Goal: Transaction & Acquisition: Purchase product/service

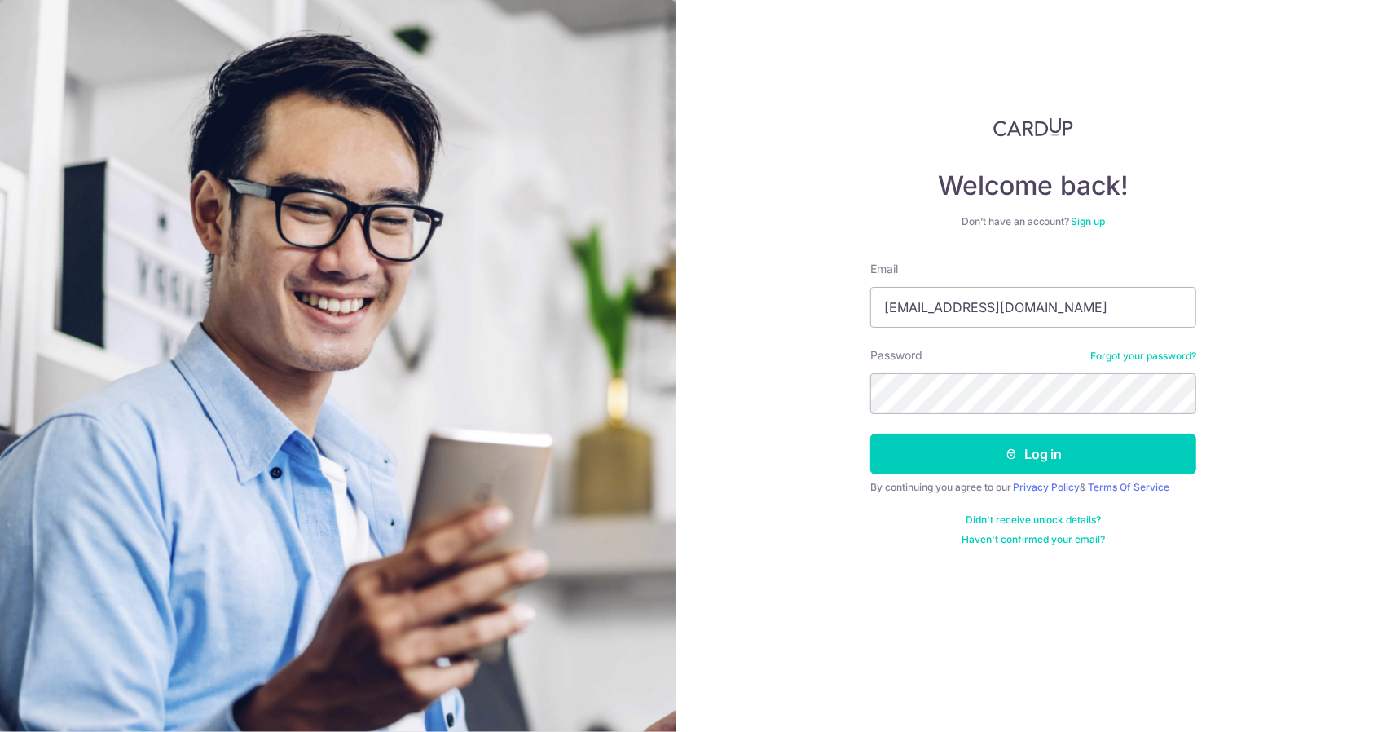
type input "jianie94@gmail.com"
click at [871, 434] on button "Log in" at bounding box center [1034, 454] width 326 height 41
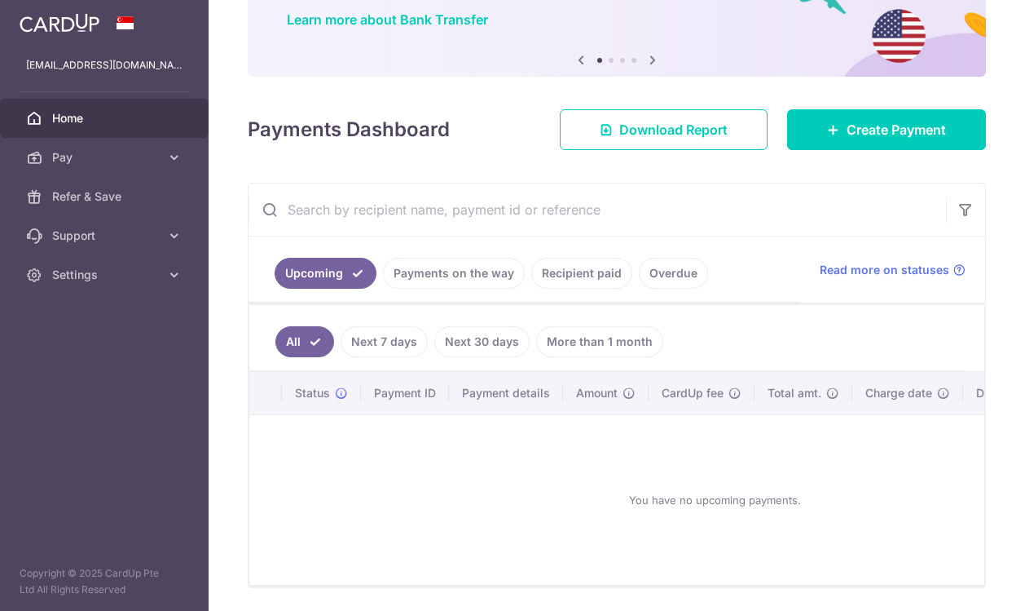
scroll to position [135, 0]
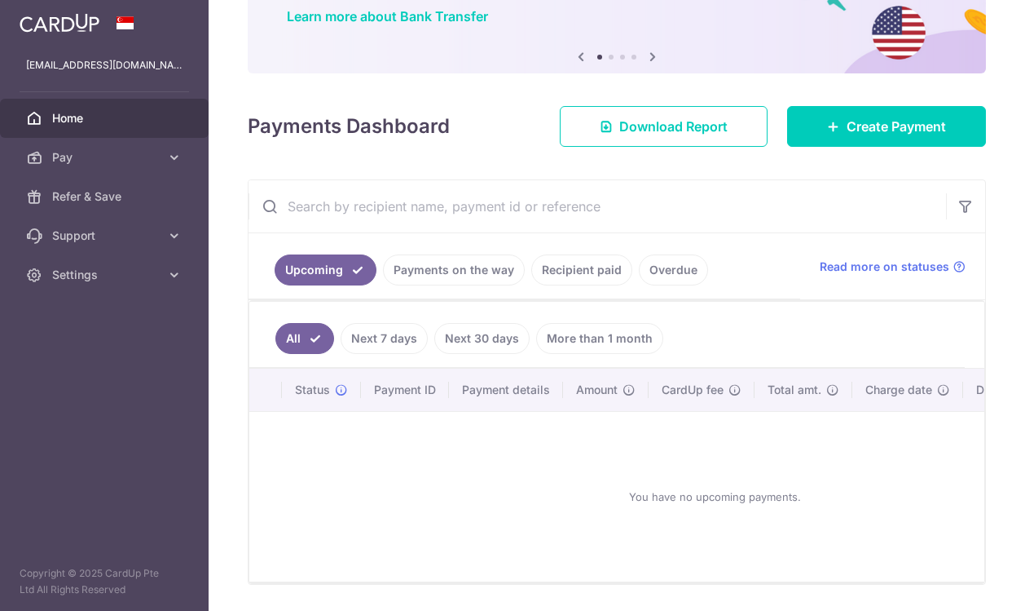
click at [917, 110] on body "jianie94@gmail.com Home Pay Payments Recipients Cards Refer & Save Support FAQ …" at bounding box center [512, 305] width 1025 height 611
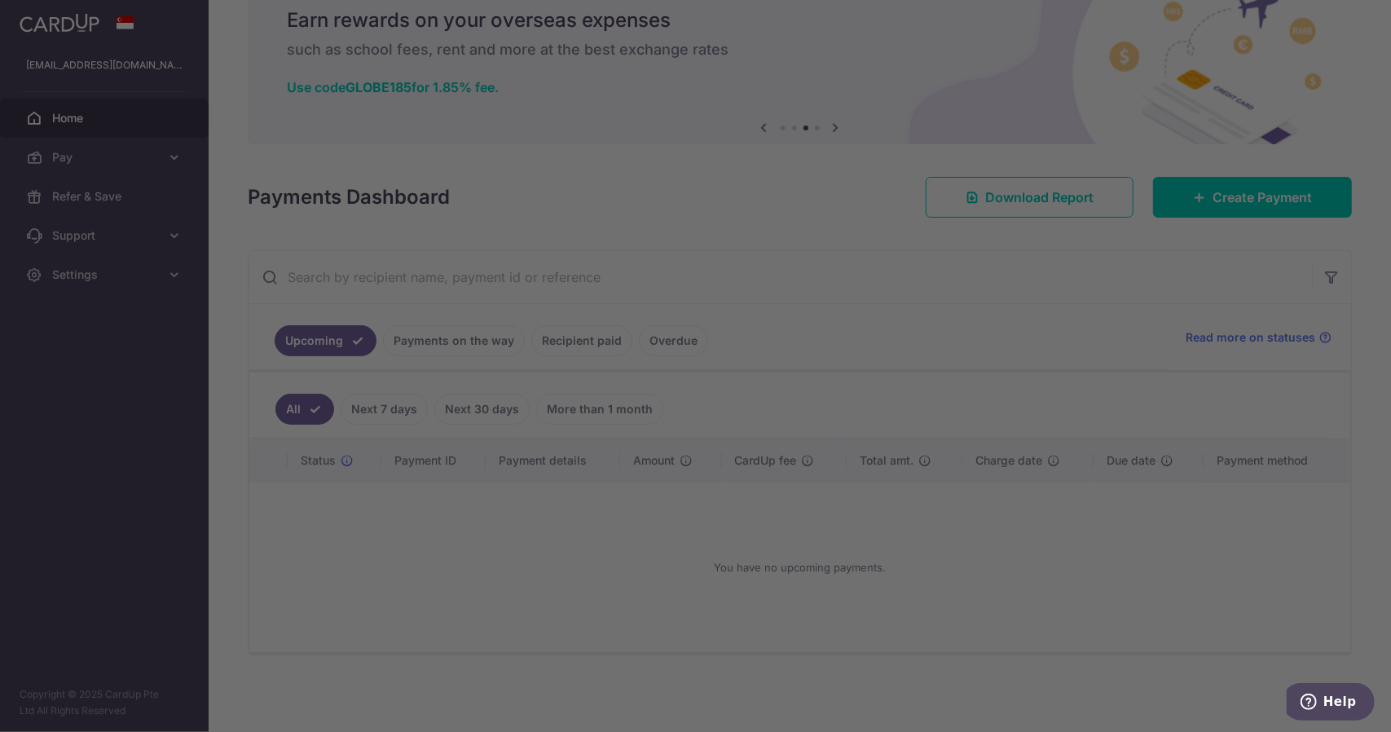
scroll to position [39, 0]
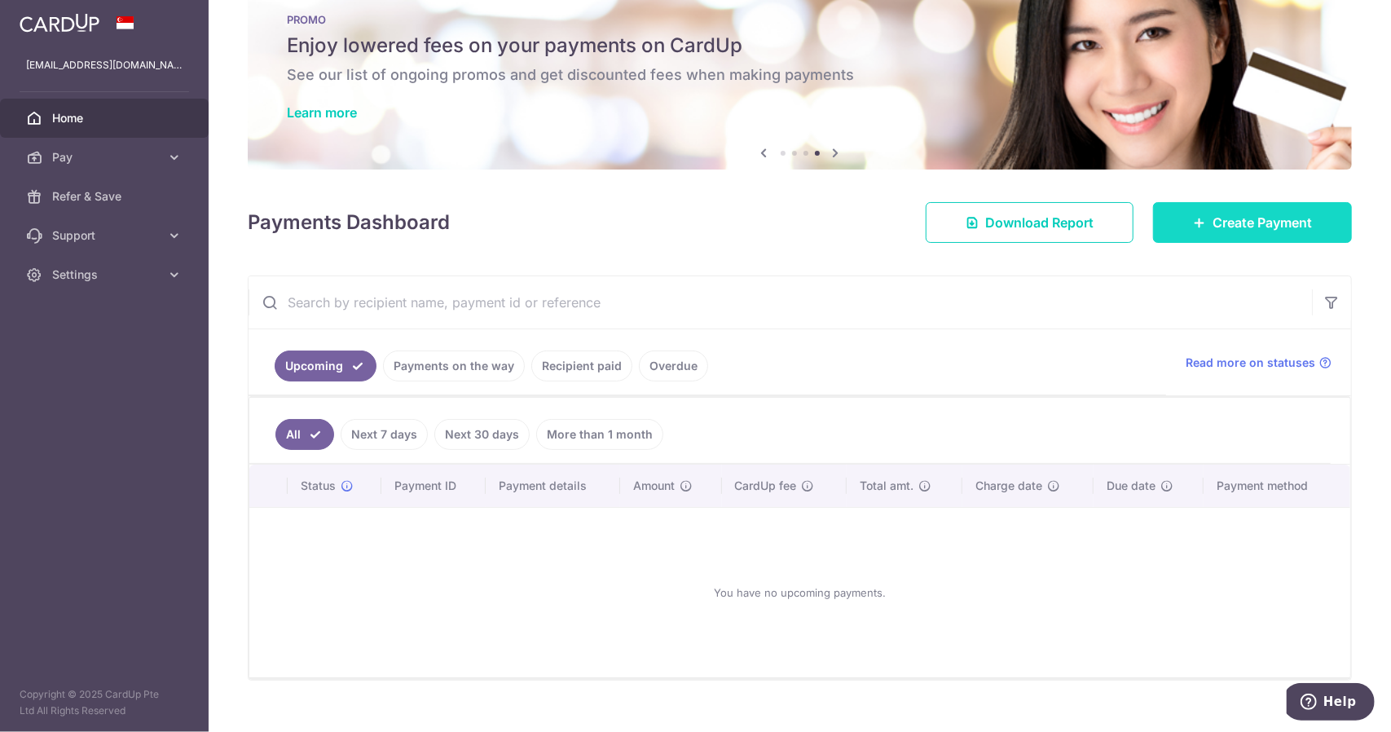
click at [1153, 216] on link "Create Payment" at bounding box center [1252, 222] width 199 height 41
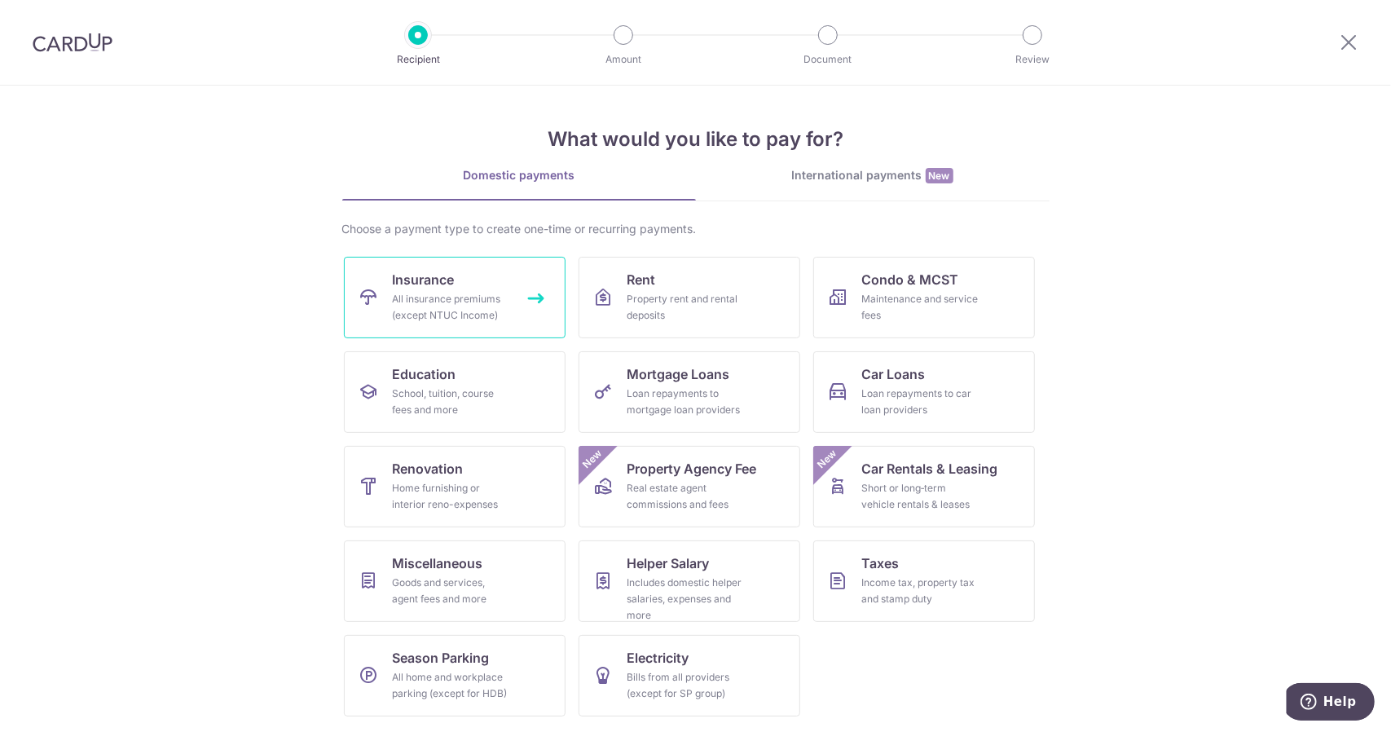
click at [545, 317] on link "Insurance All insurance premiums (except NTUC Income)" at bounding box center [455, 298] width 222 height 82
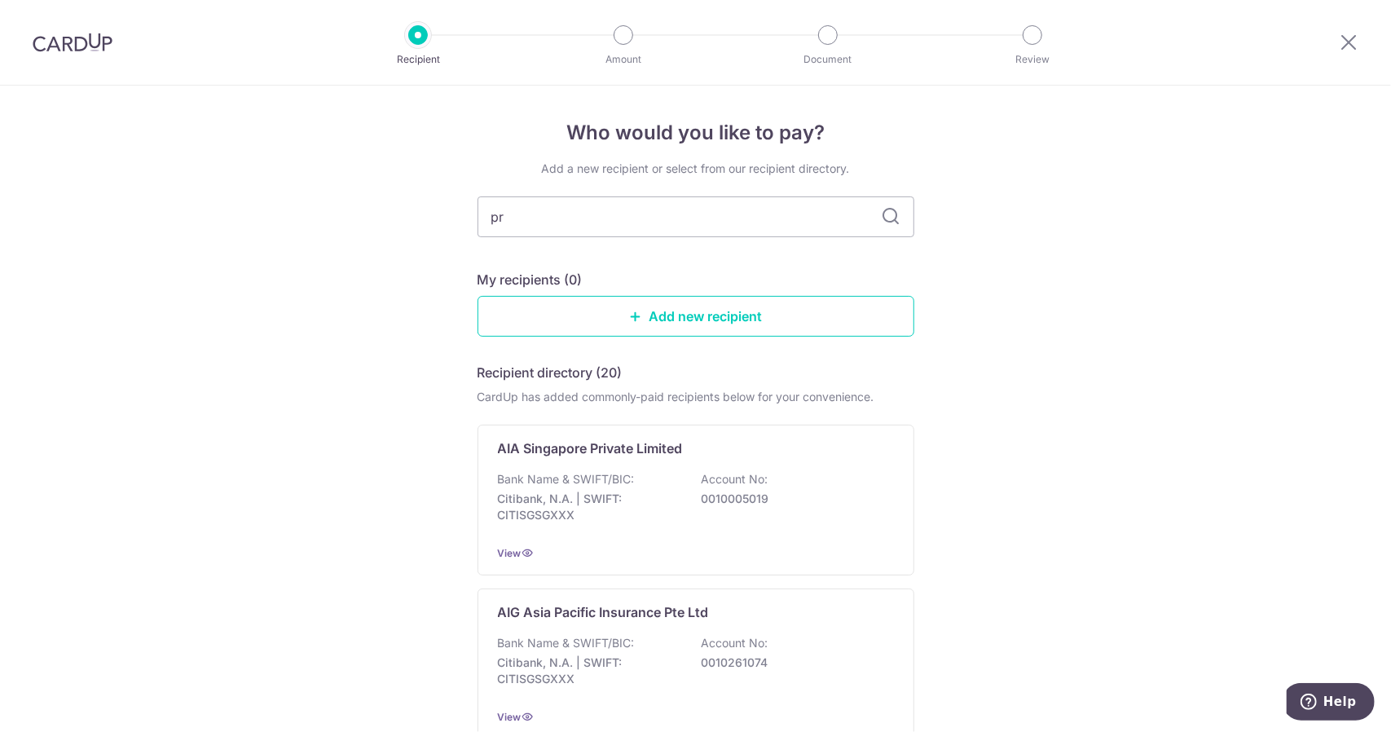
type input "pru"
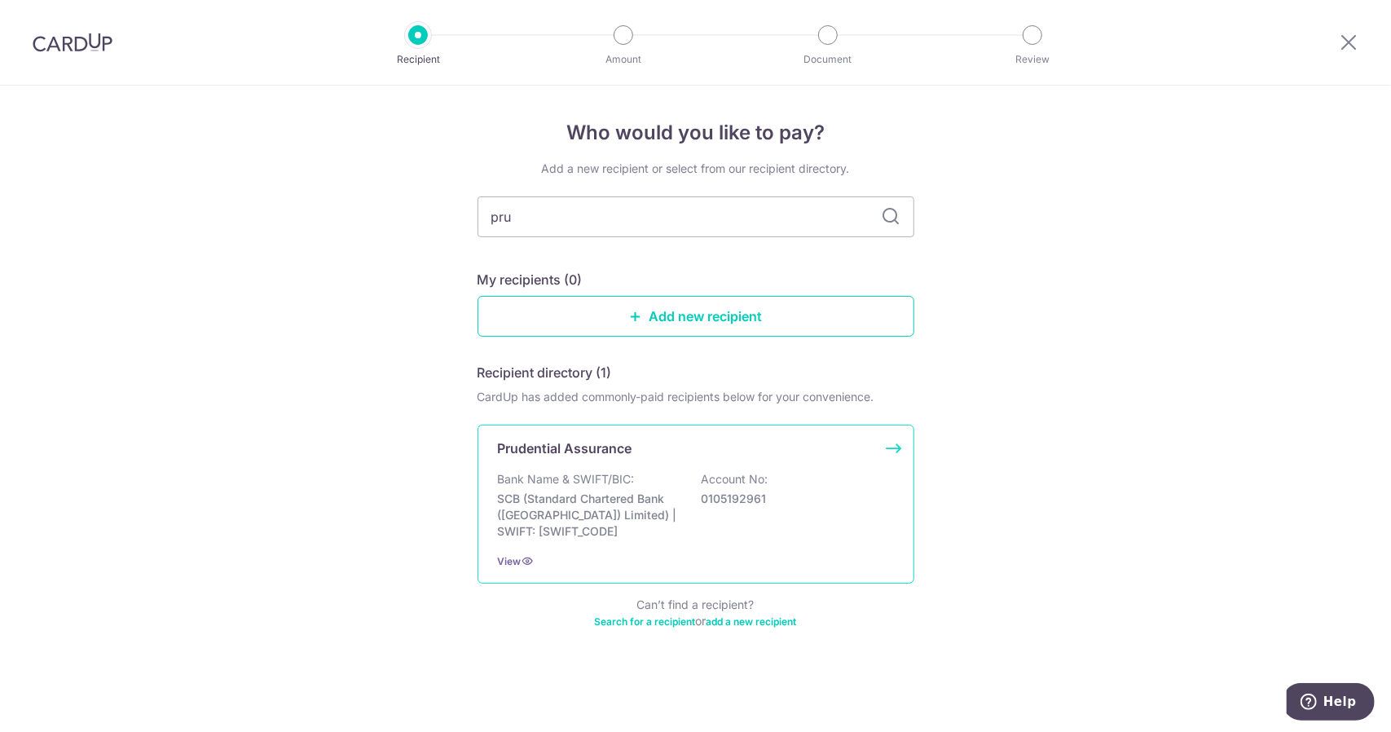
click at [710, 439] on div "Prudential Assurance" at bounding box center [686, 449] width 377 height 20
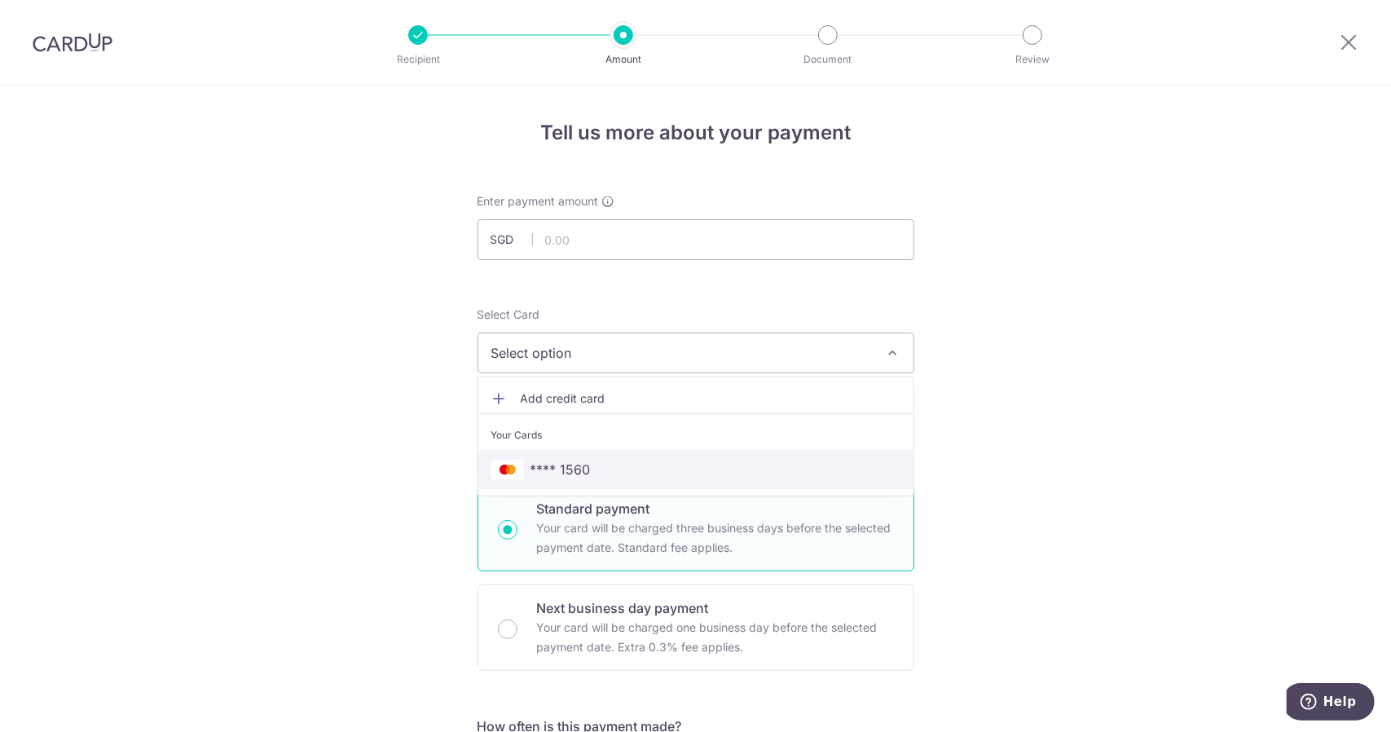
click at [600, 467] on span "**** 1560" at bounding box center [696, 470] width 409 height 20
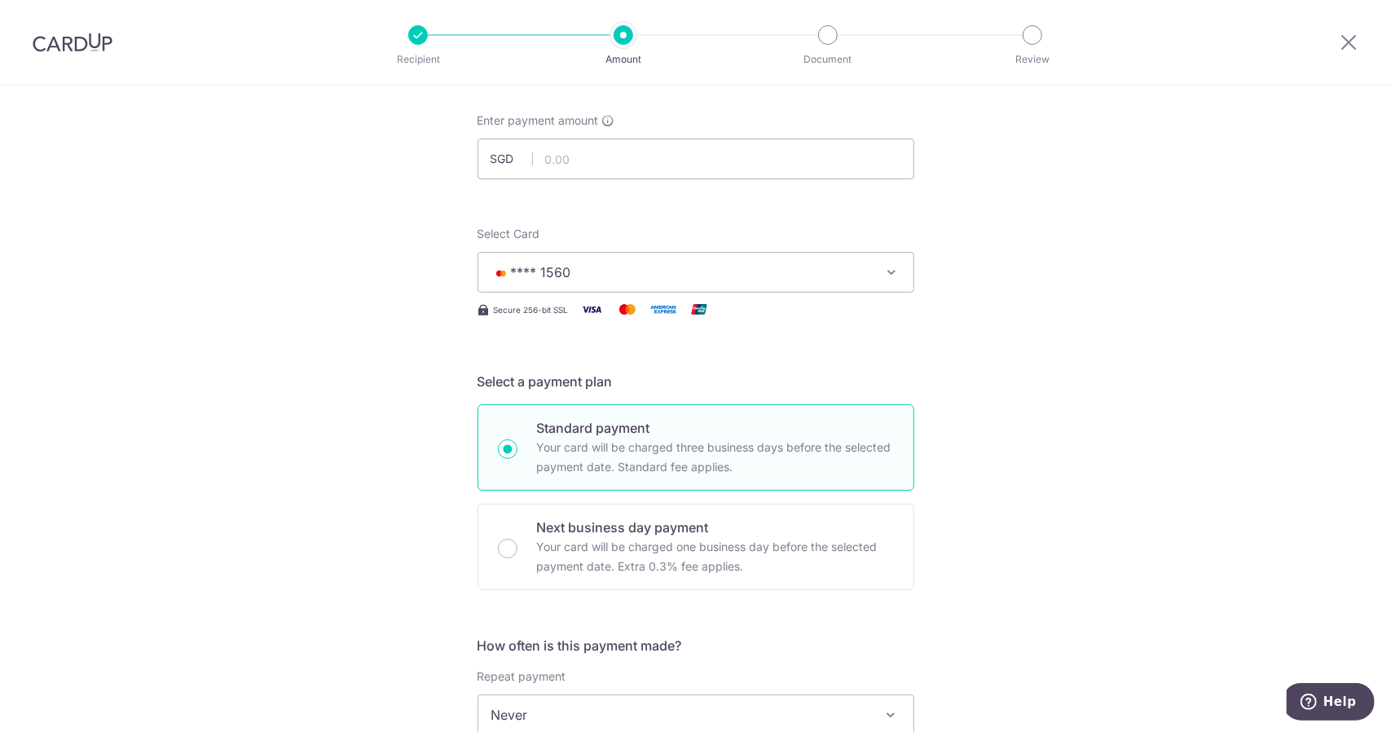
scroll to position [271, 0]
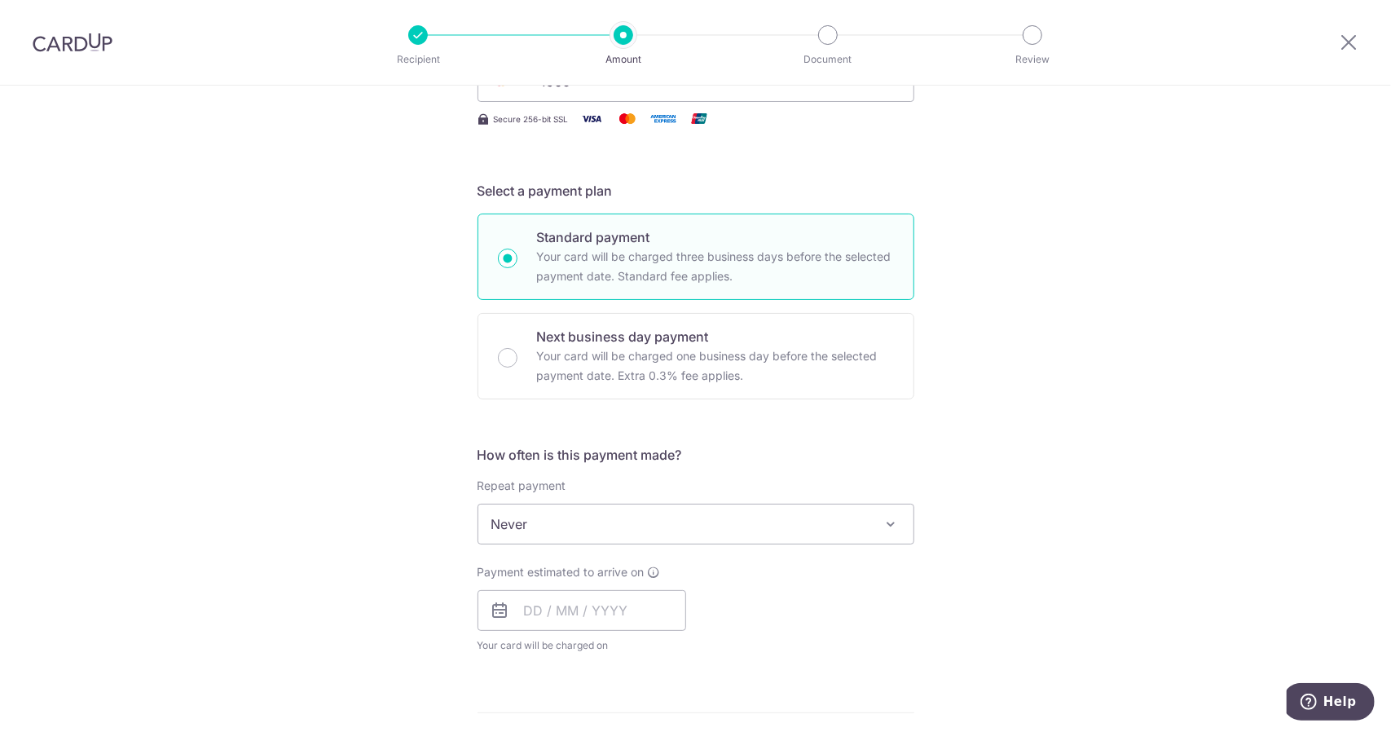
click at [607, 534] on span "Never" at bounding box center [695, 524] width 435 height 39
click at [417, 576] on div "Tell us more about your payment Enter payment amount SGD Select Card **** 1560 …" at bounding box center [695, 551] width 1391 height 1475
click at [552, 611] on input "text" at bounding box center [582, 610] width 209 height 41
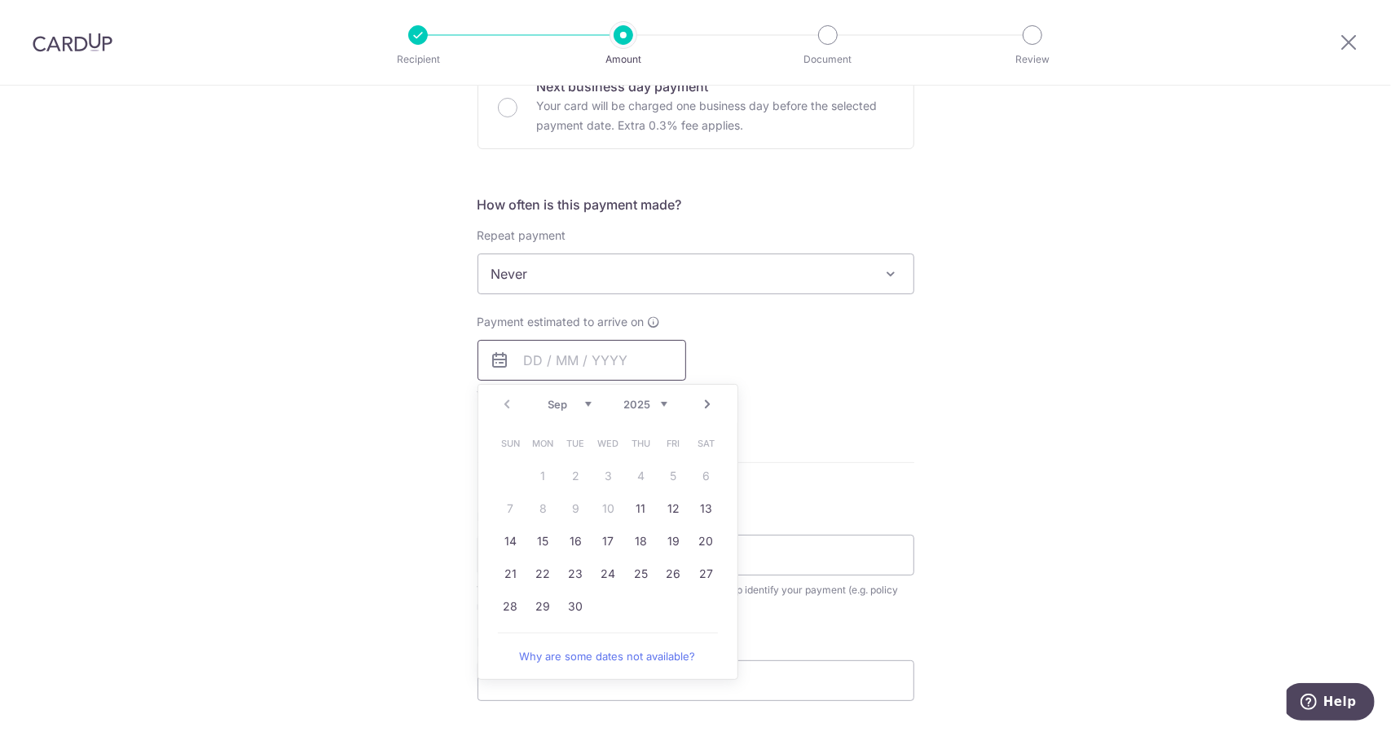
scroll to position [543, 0]
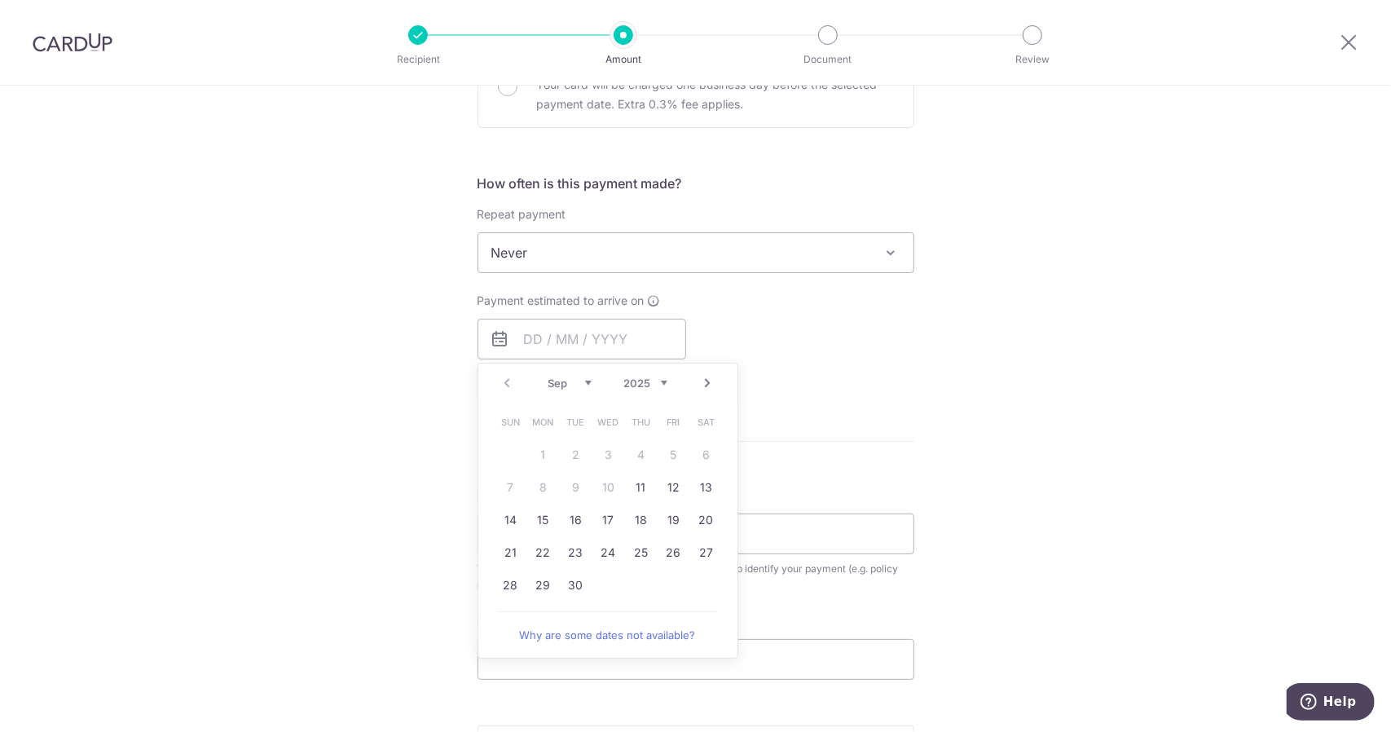
click at [597, 486] on table "Sun Mon Tue Wed Thu Fri Sat 1 2 3 4 5 6 7 8 9 10 11 12 13 14 15 16 17 18 19 20 …" at bounding box center [609, 504] width 228 height 196
click at [642, 480] on link "11" at bounding box center [641, 487] width 26 height 26
type input "11/09/2025"
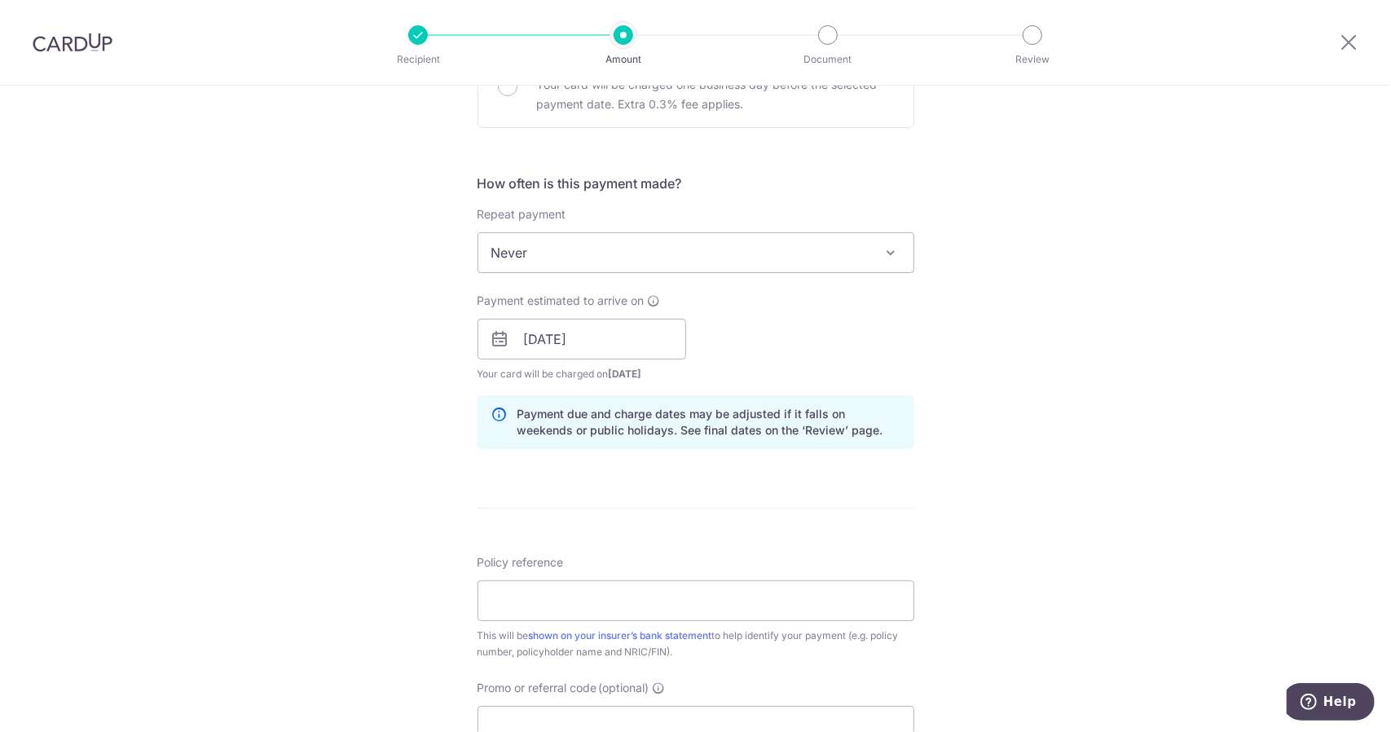
drag, startPoint x: 791, startPoint y: 330, endPoint x: 751, endPoint y: 460, distance: 135.6
click at [791, 330] on div "Payment estimated to arrive on 11/09/2025 Prev Next Sep Oct Nov Dec 2025 2026 2…" at bounding box center [696, 338] width 456 height 90
click at [686, 587] on input "Policy reference" at bounding box center [696, 600] width 437 height 41
paste input "A0095331"
paste input "97265762"
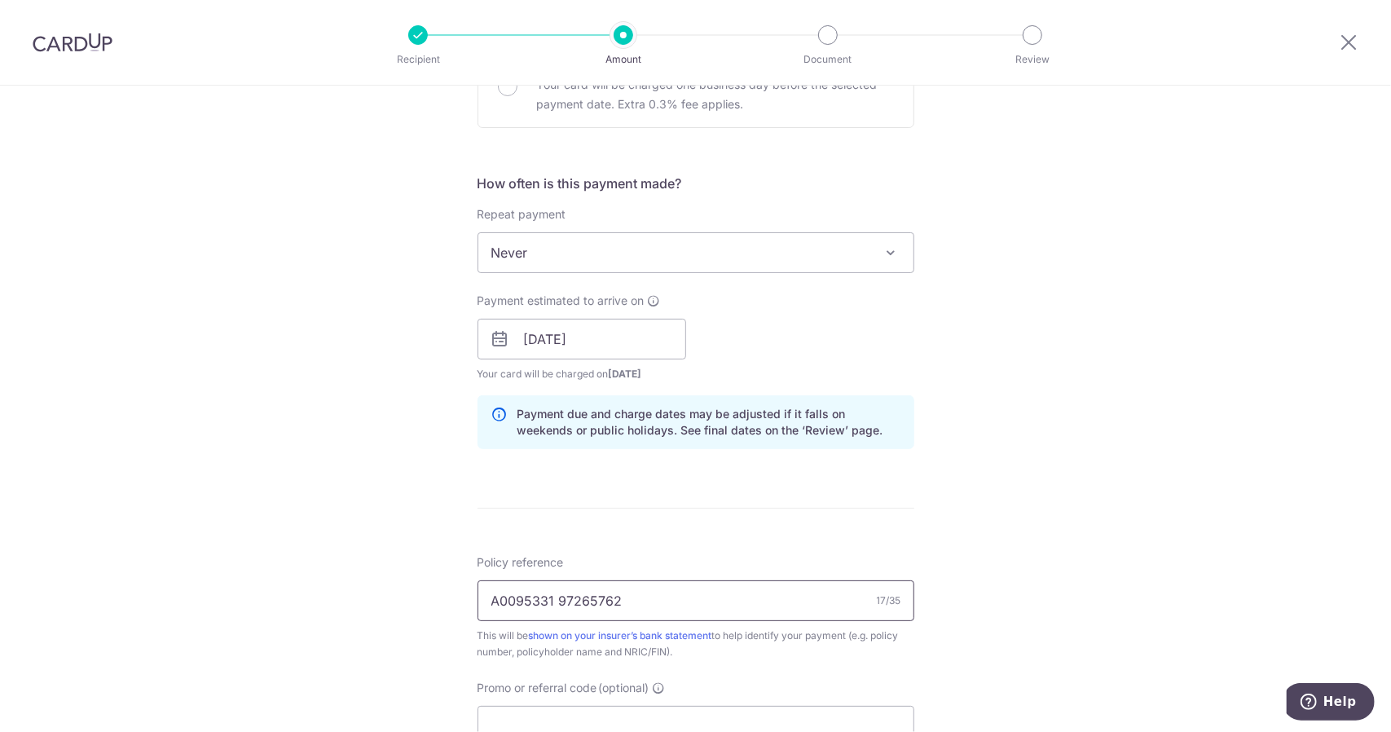
type input "A0095331 97265762"
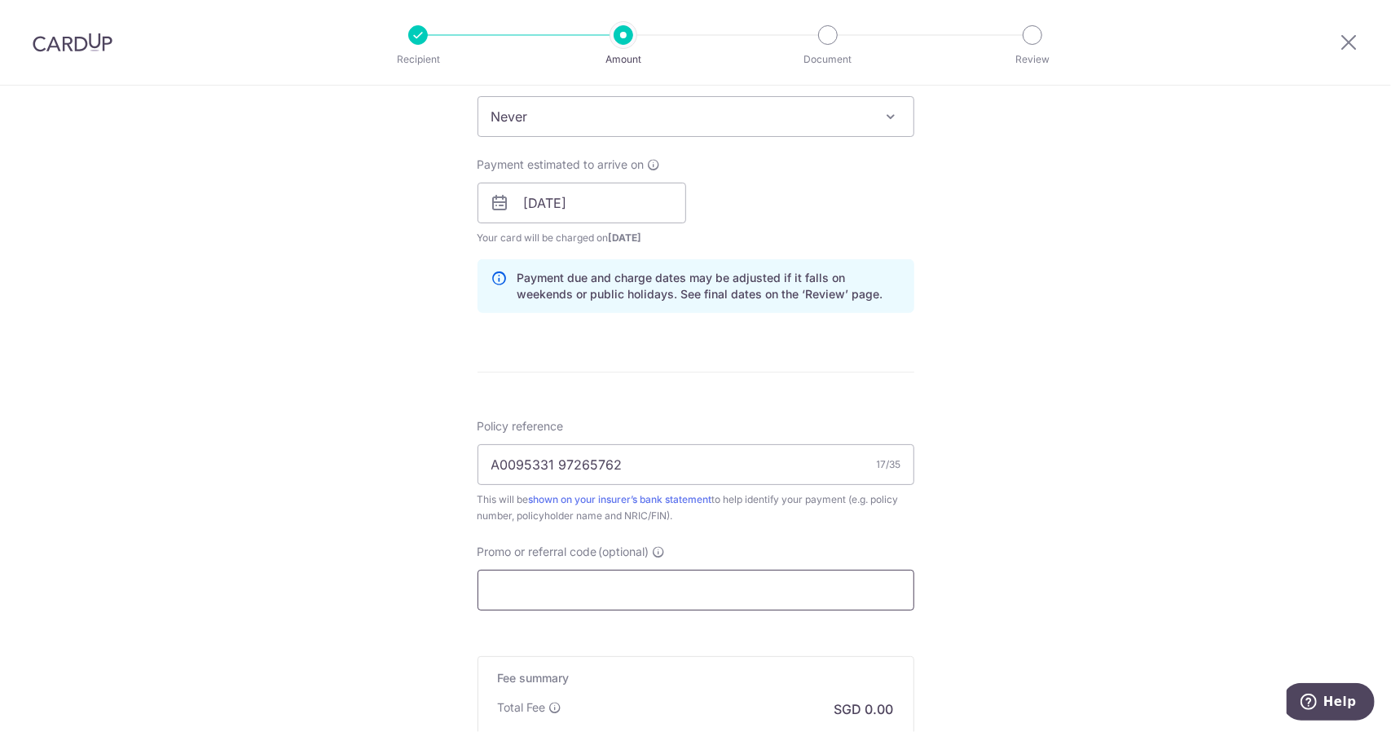
click at [551, 593] on input "Promo or referral code (optional)" at bounding box center [696, 590] width 437 height 41
paste input "OFF225"
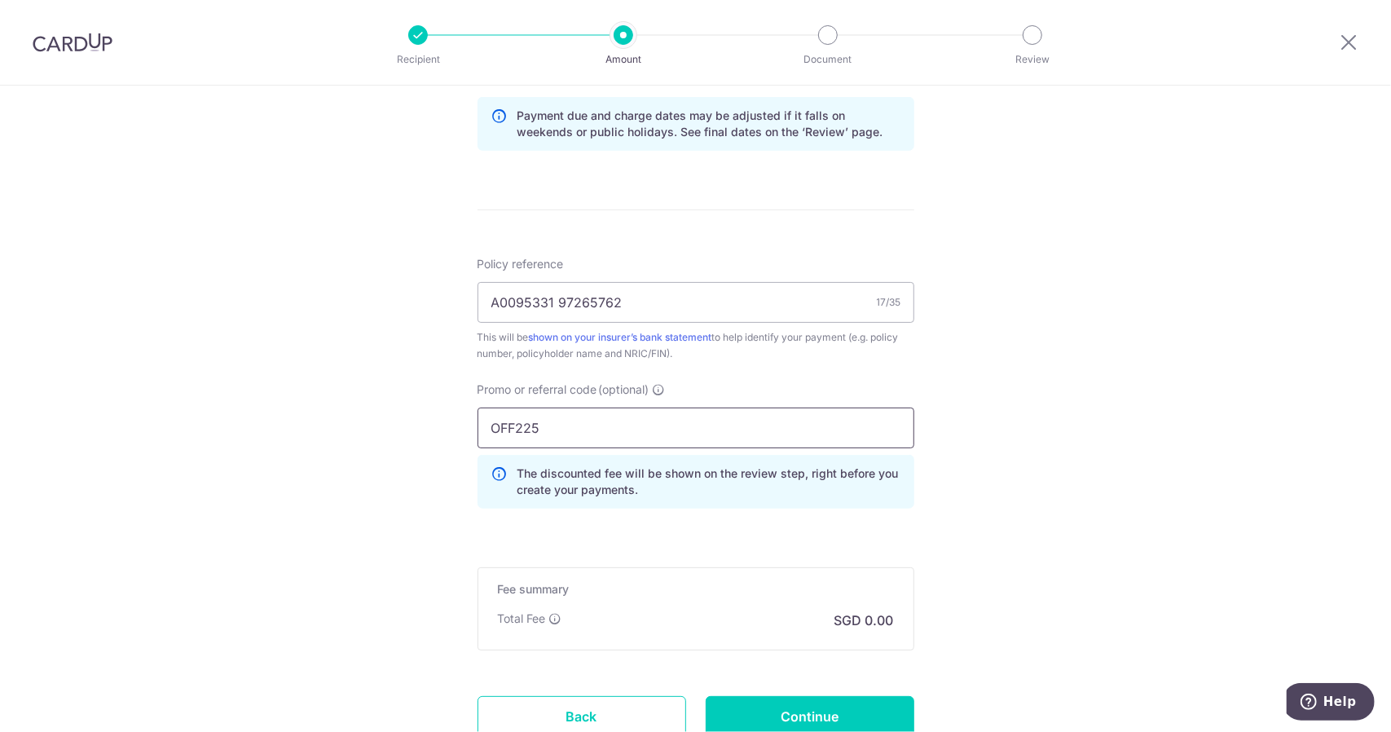
scroll to position [950, 0]
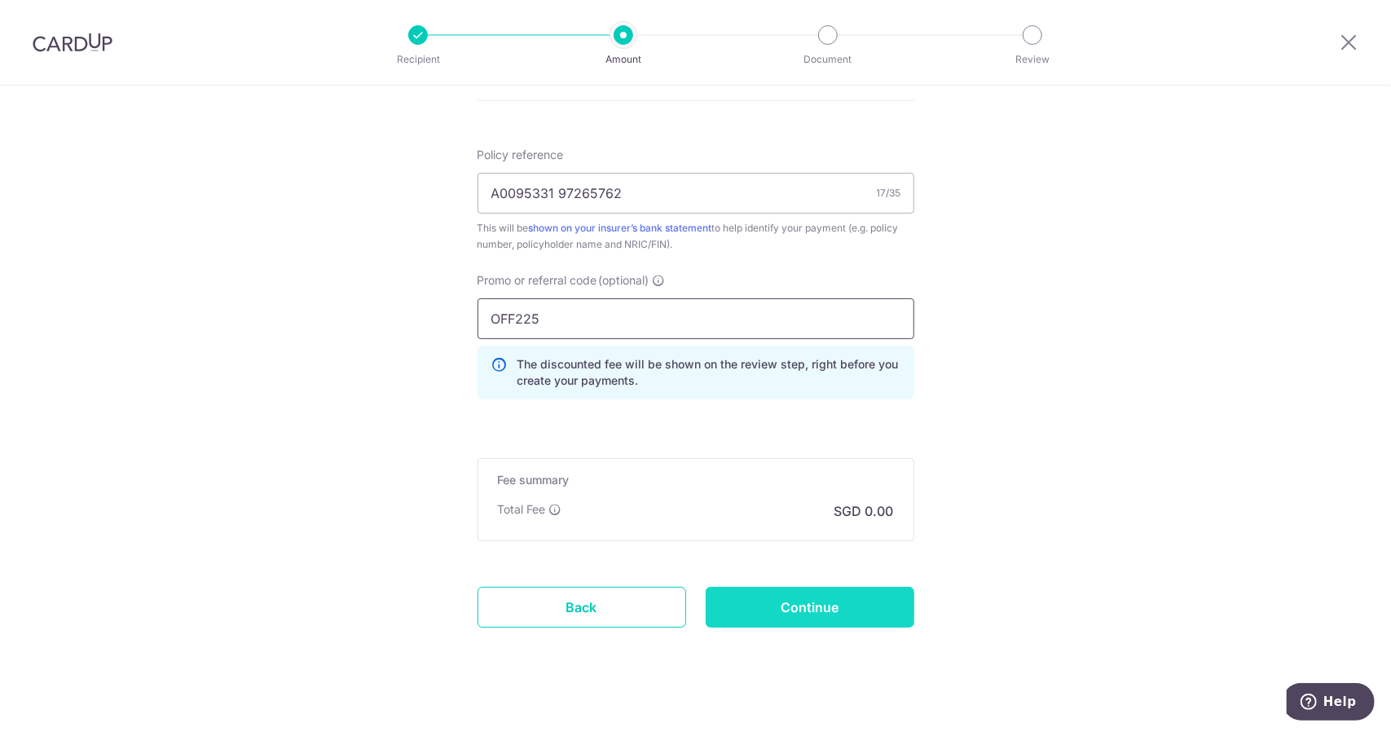
type input "OFF225"
click at [813, 595] on input "Continue" at bounding box center [810, 607] width 209 height 41
type input "Create Schedule"
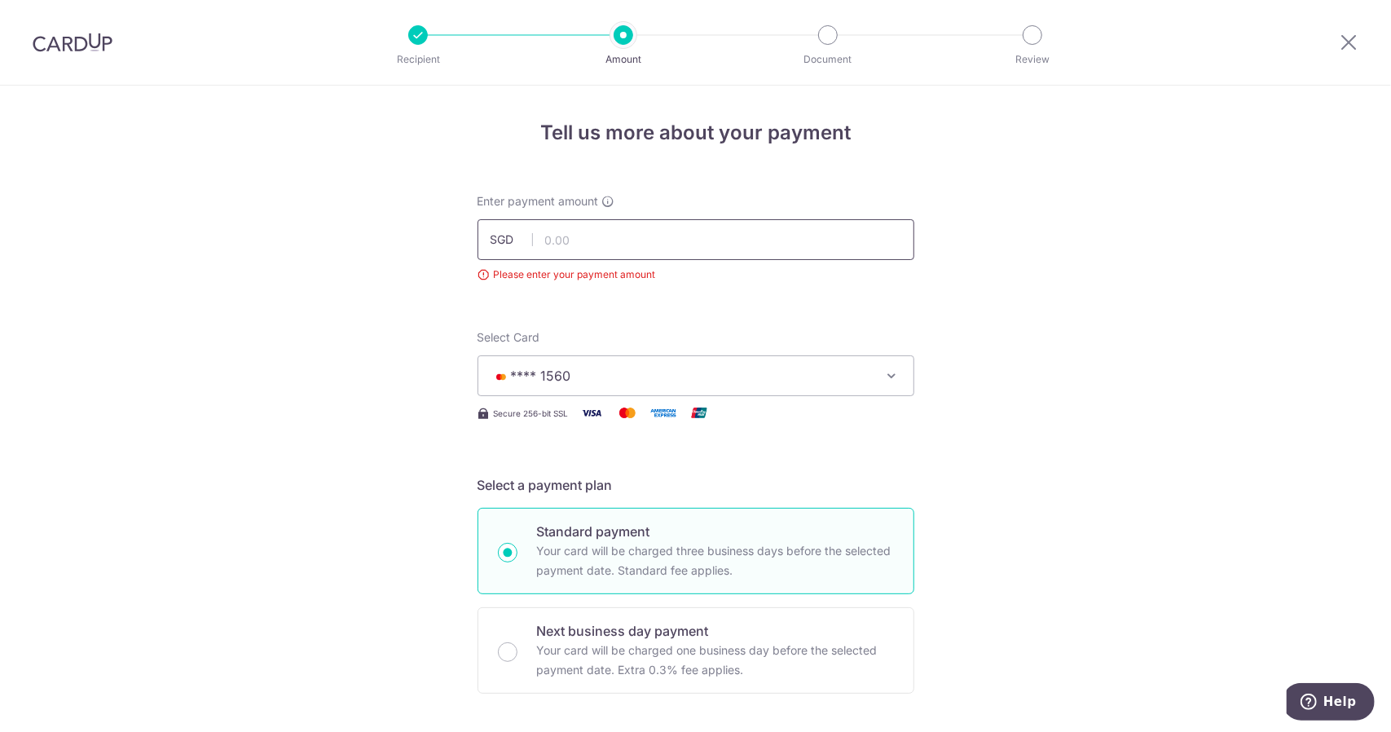
click at [613, 241] on input "text" at bounding box center [696, 239] width 437 height 41
click at [659, 261] on div "Enter payment amount SGD Please enter your payment amount" at bounding box center [696, 238] width 437 height 90
click at [660, 250] on input "text" at bounding box center [696, 239] width 437 height 41
type input "186.33"
click at [660, 250] on input "186.33" at bounding box center [696, 239] width 437 height 41
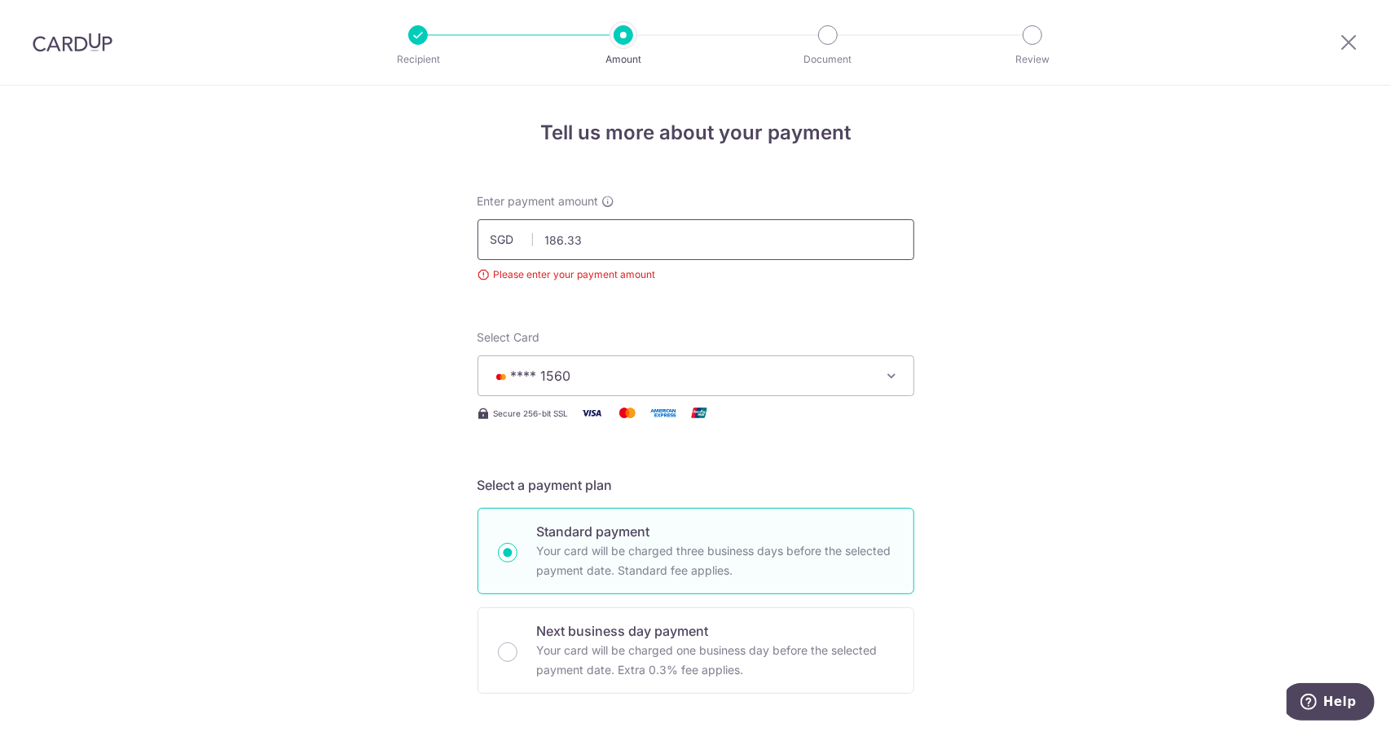
click at [660, 258] on input "186.33" at bounding box center [696, 239] width 437 height 41
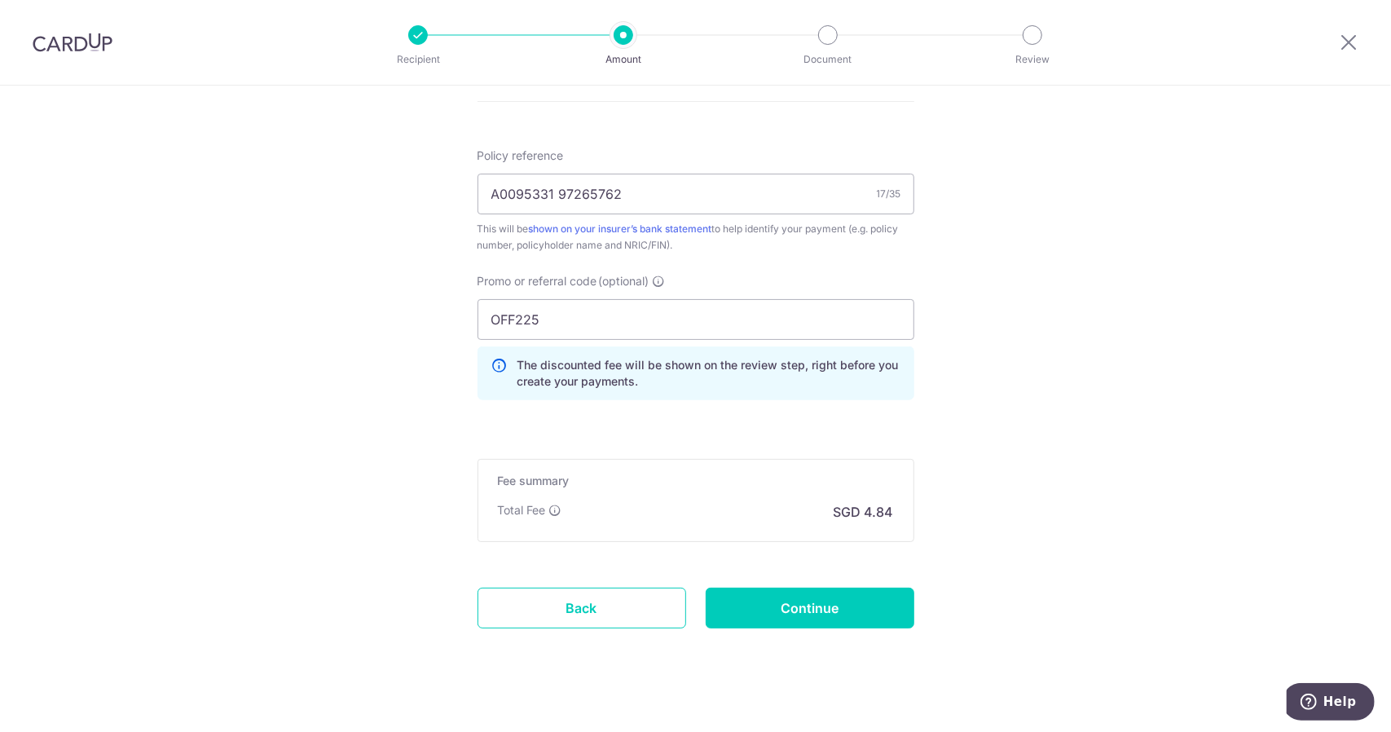
scroll to position [986, 0]
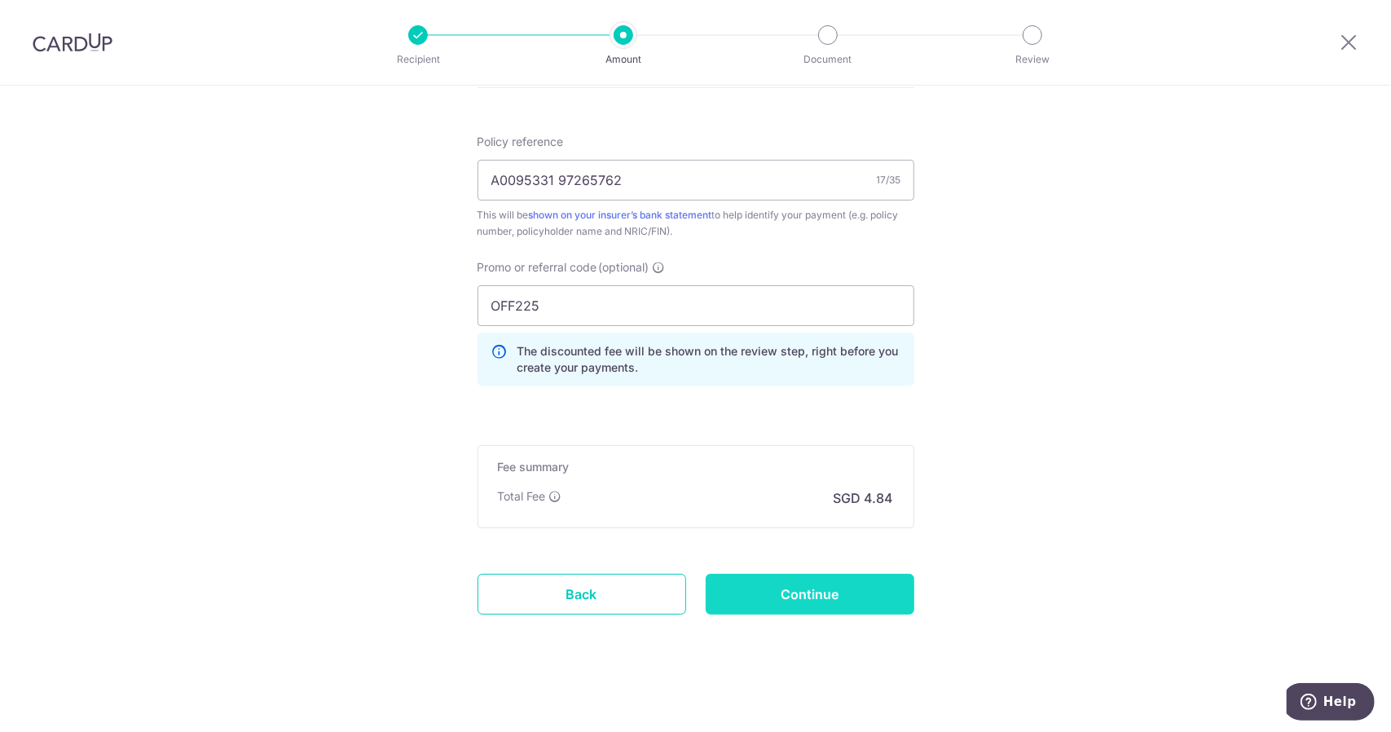
click at [844, 590] on input "Continue" at bounding box center [810, 594] width 209 height 41
type input "Create Schedule"
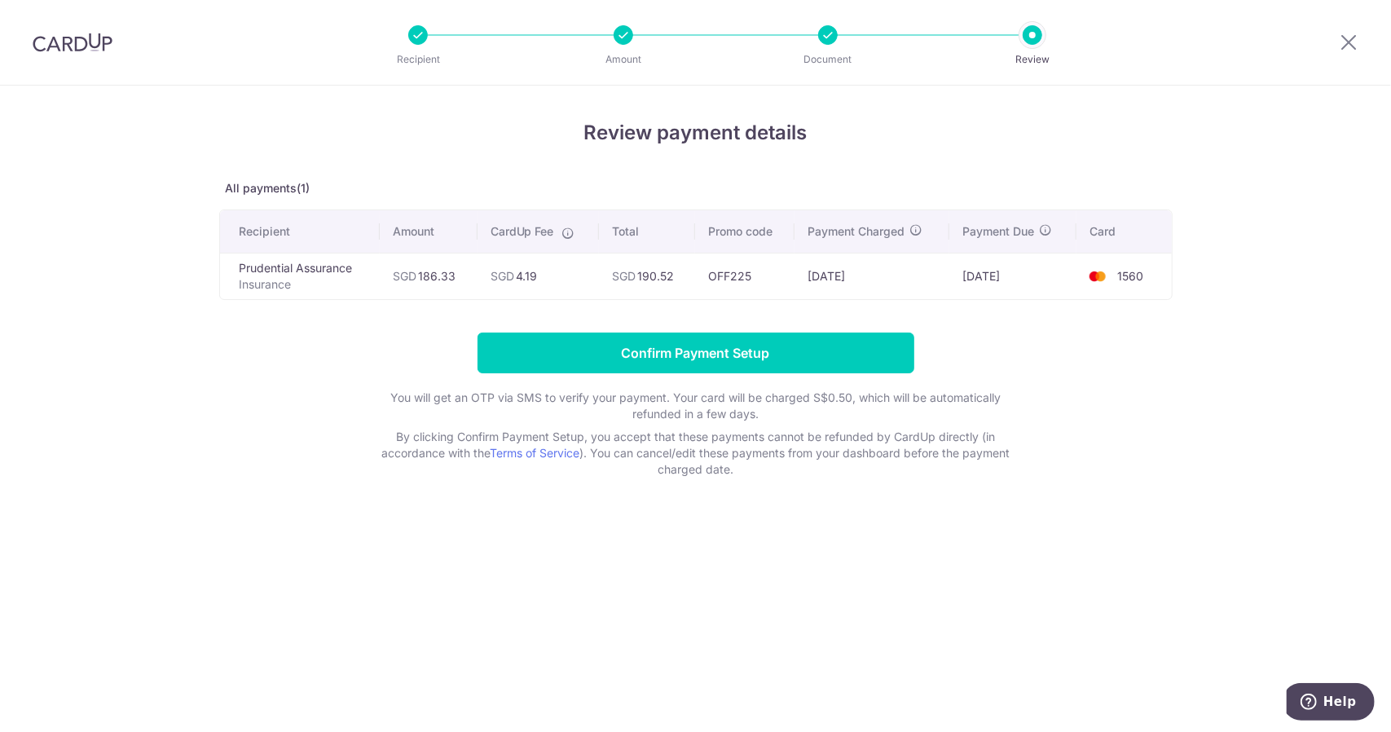
drag, startPoint x: 301, startPoint y: 271, endPoint x: 499, endPoint y: 279, distance: 198.2
click at [499, 279] on tr "Prudential Assurance Insurance SGD 186.33 SGD 4.19 SGD 190.52 OFF225 08/09/2025…" at bounding box center [696, 276] width 952 height 46
click at [493, 279] on span "SGD" at bounding box center [503, 276] width 24 height 14
drag, startPoint x: 641, startPoint y: 269, endPoint x: 961, endPoint y: 272, distance: 320.4
click at [961, 272] on tr "Prudential Assurance Insurance SGD 186.33 SGD 4.19 SGD 190.52 OFF225 08/09/2025…" at bounding box center [696, 276] width 952 height 46
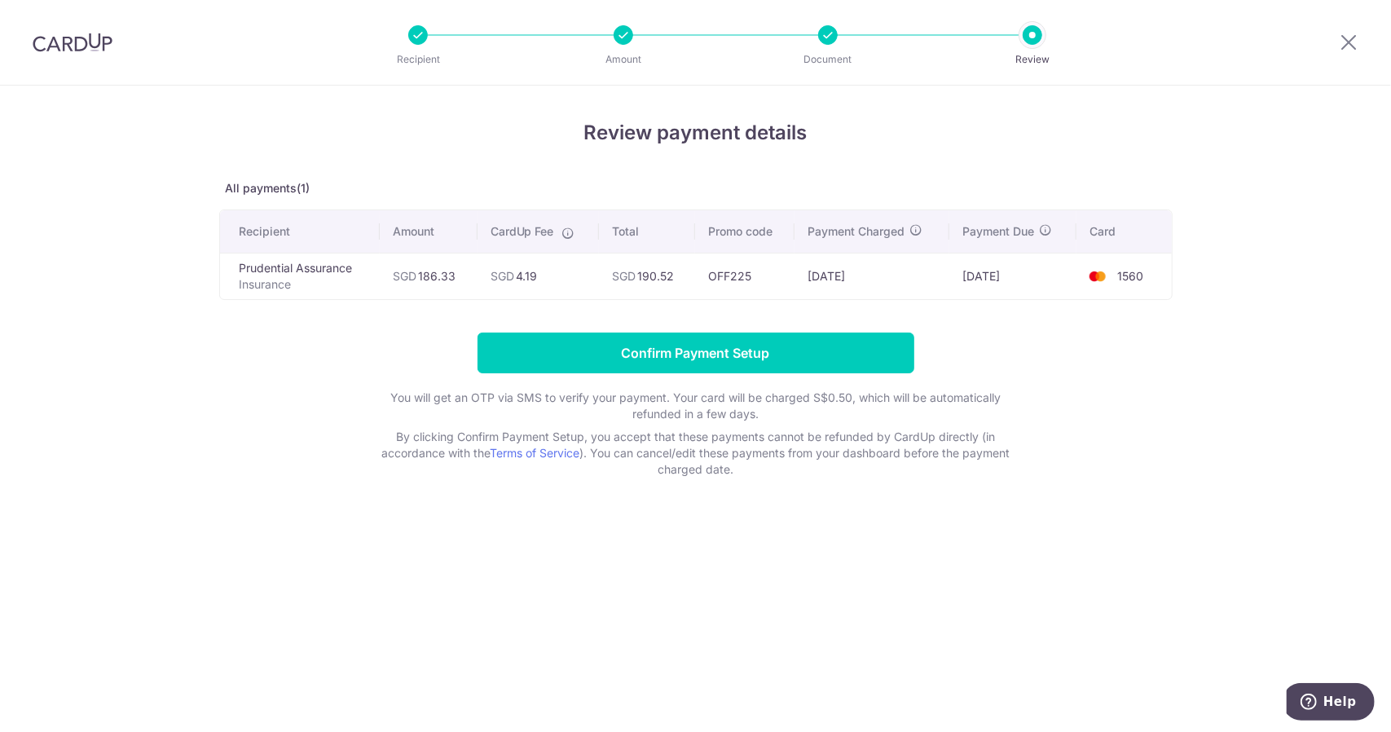
click at [961, 272] on td "11/09/2025" at bounding box center [1013, 276] width 127 height 46
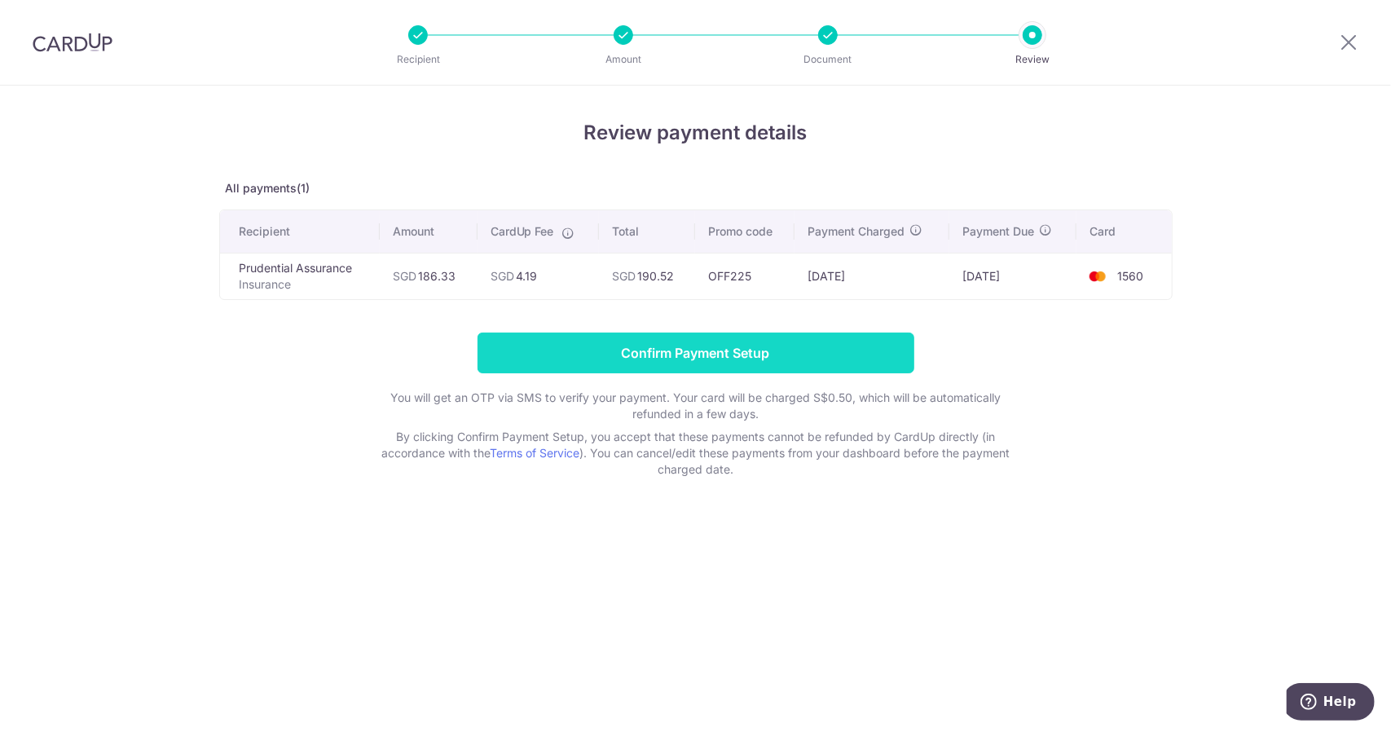
click at [884, 349] on input "Confirm Payment Setup" at bounding box center [696, 353] width 437 height 41
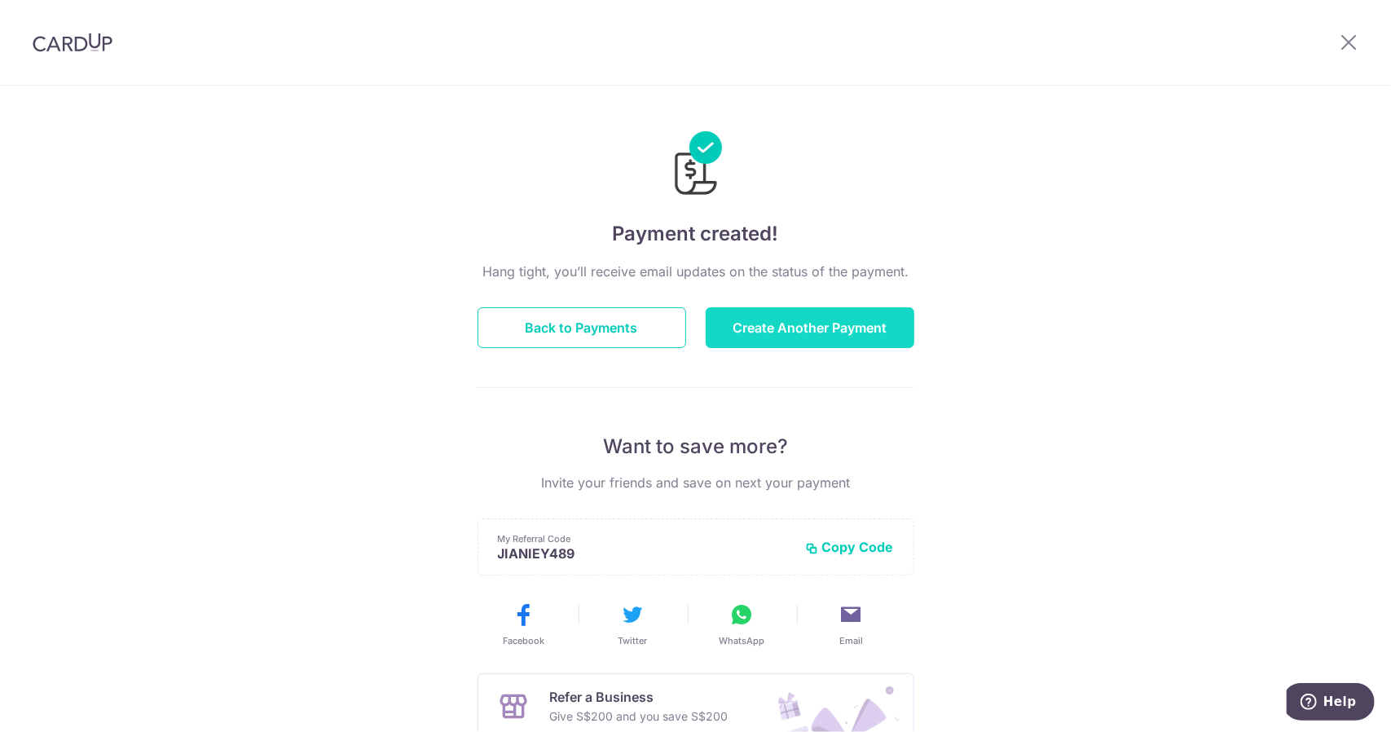
click at [743, 323] on button "Create Another Payment" at bounding box center [810, 327] width 209 height 41
